Goal: Task Accomplishment & Management: Manage account settings

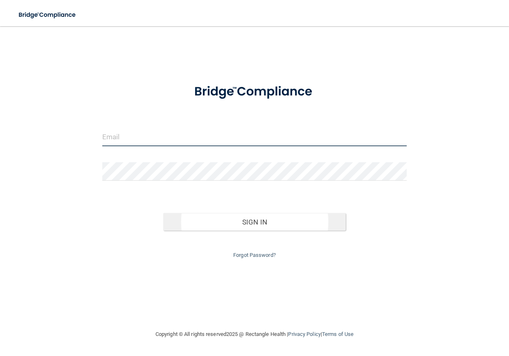
type input "[EMAIL_ADDRESS][DOMAIN_NAME]"
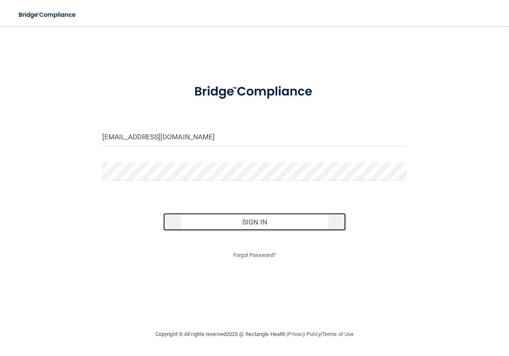
click at [250, 226] on button "Sign In" at bounding box center [254, 222] width 183 height 18
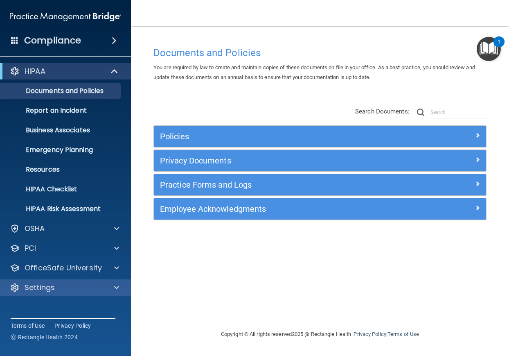
click at [99, 281] on div "Settings" at bounding box center [65, 287] width 131 height 16
click at [120, 287] on div at bounding box center [115, 287] width 20 height 10
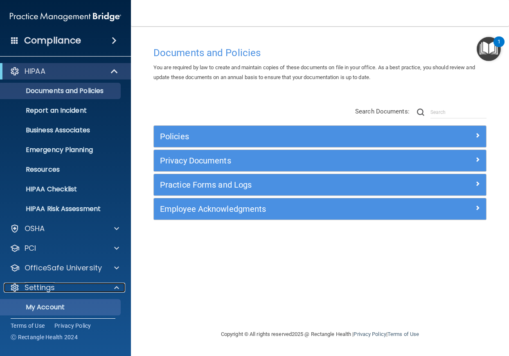
scroll to position [41, 0]
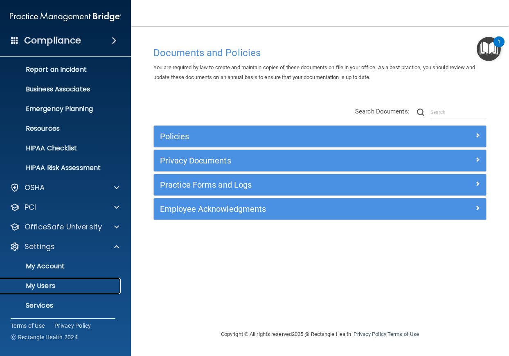
click at [56, 283] on p "My Users" at bounding box center [61, 286] width 112 height 8
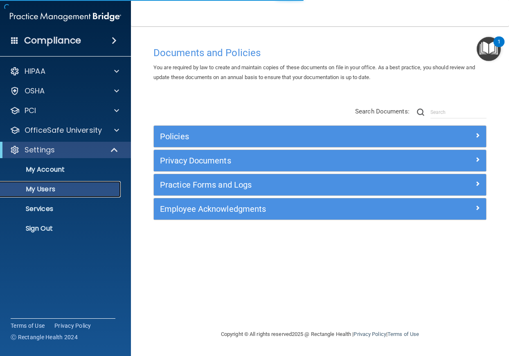
select select "20"
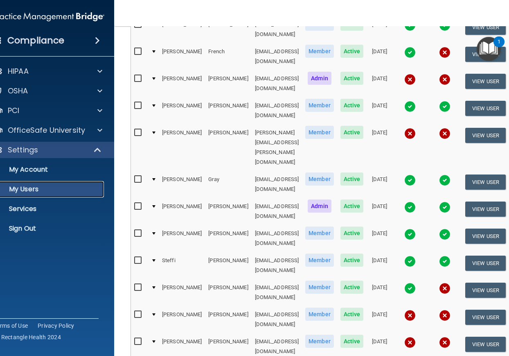
scroll to position [347, 0]
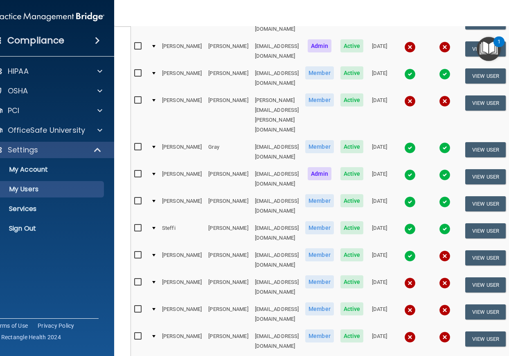
select select "20"
